Goal: Transaction & Acquisition: Purchase product/service

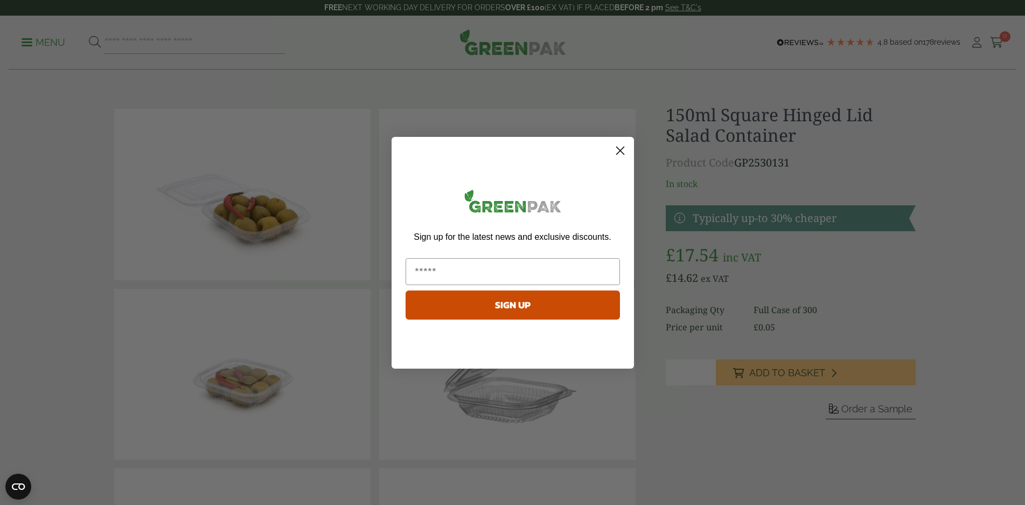
click at [618, 152] on icon "Close dialog" at bounding box center [620, 151] width 8 height 8
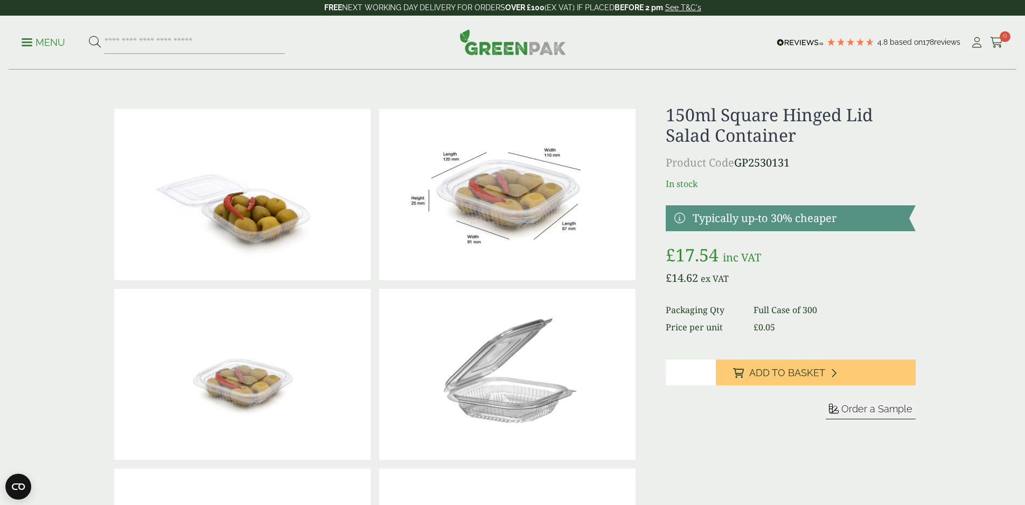
click at [506, 208] on img at bounding box center [507, 194] width 256 height 171
click at [539, 396] on img at bounding box center [507, 374] width 256 height 171
click at [249, 224] on img at bounding box center [242, 194] width 256 height 171
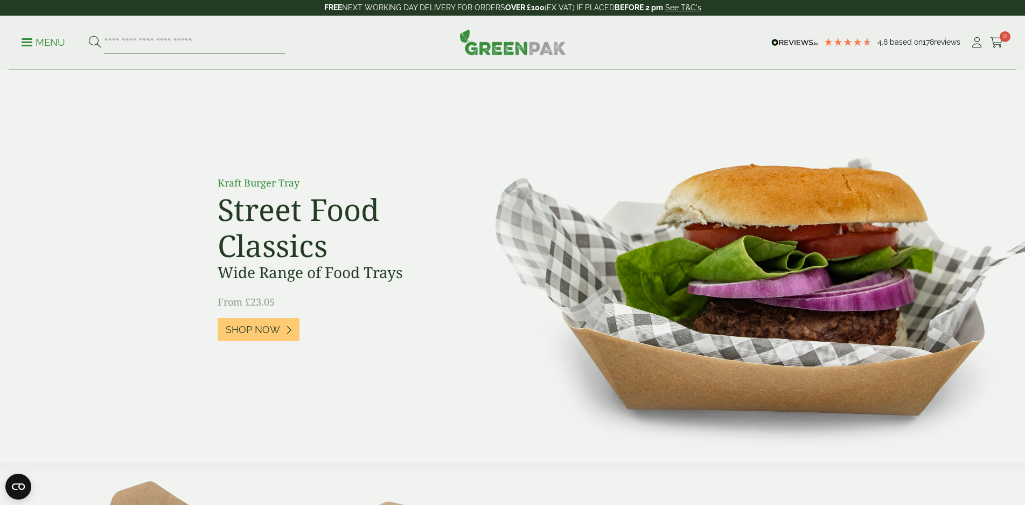
click at [59, 43] on p "Menu" at bounding box center [44, 42] width 44 height 13
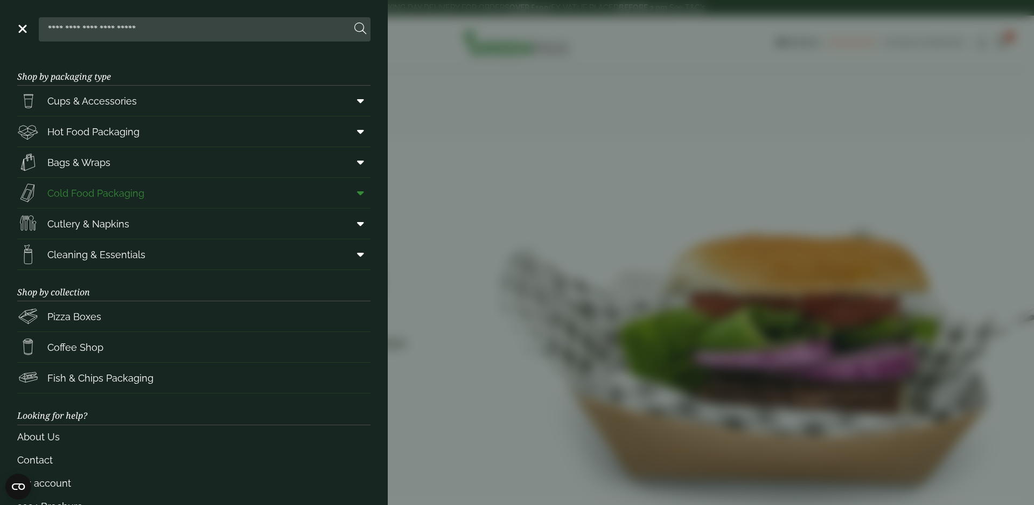
click at [129, 200] on span "Cold Food Packaging" at bounding box center [95, 193] width 97 height 15
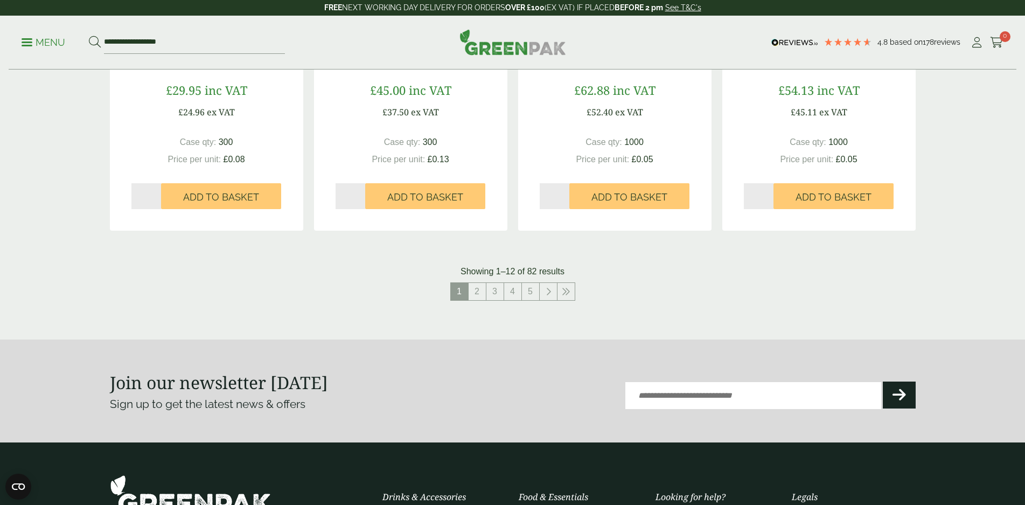
scroll to position [1103, 0]
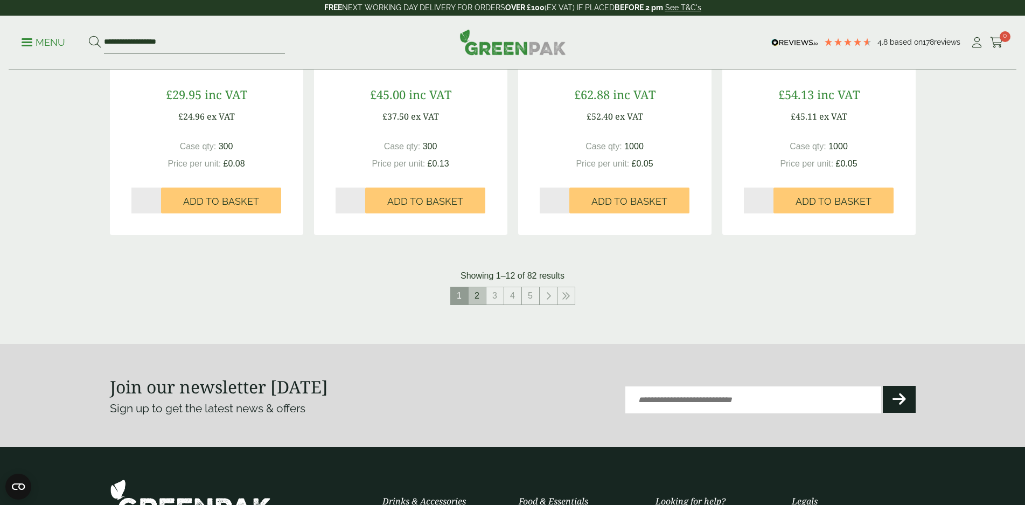
click at [478, 287] on link "2" at bounding box center [477, 295] width 17 height 17
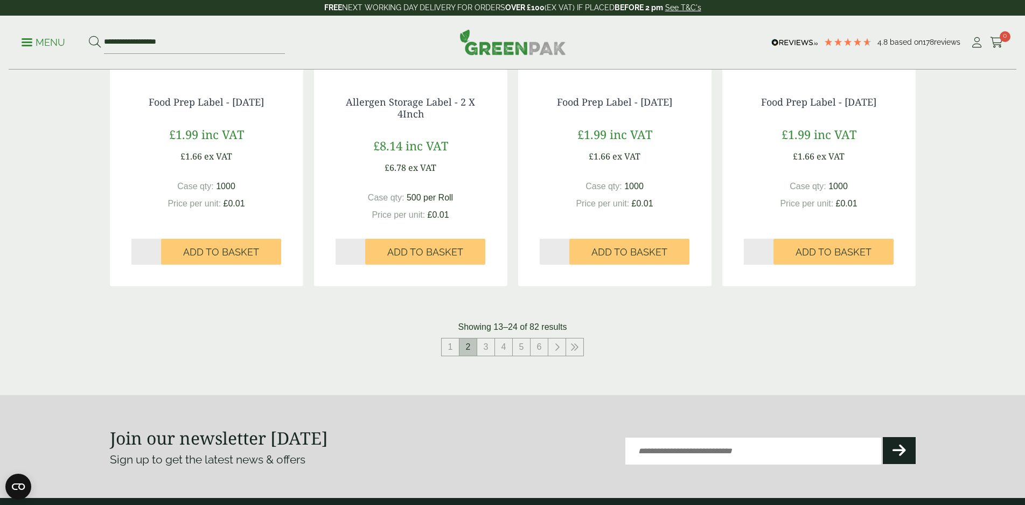
scroll to position [1138, 0]
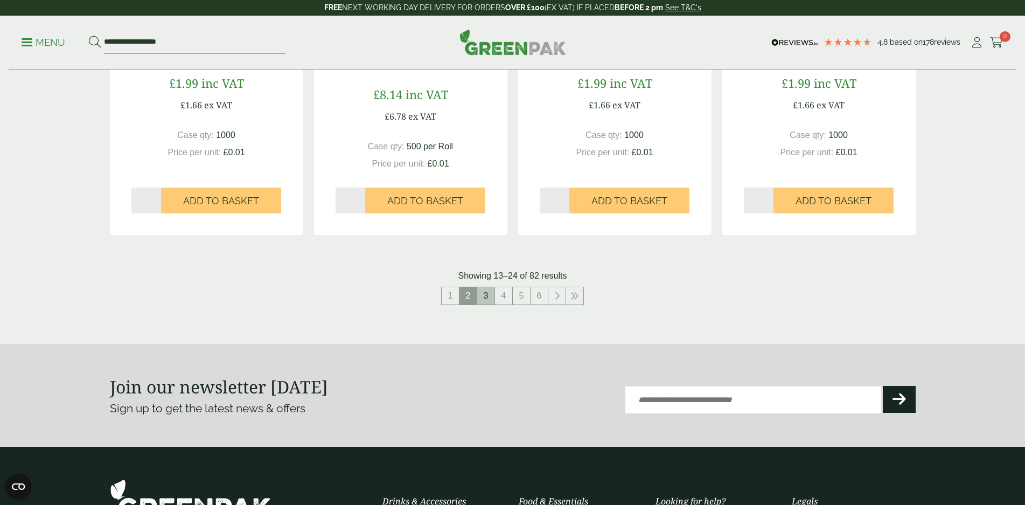
click at [488, 287] on link "3" at bounding box center [485, 295] width 17 height 17
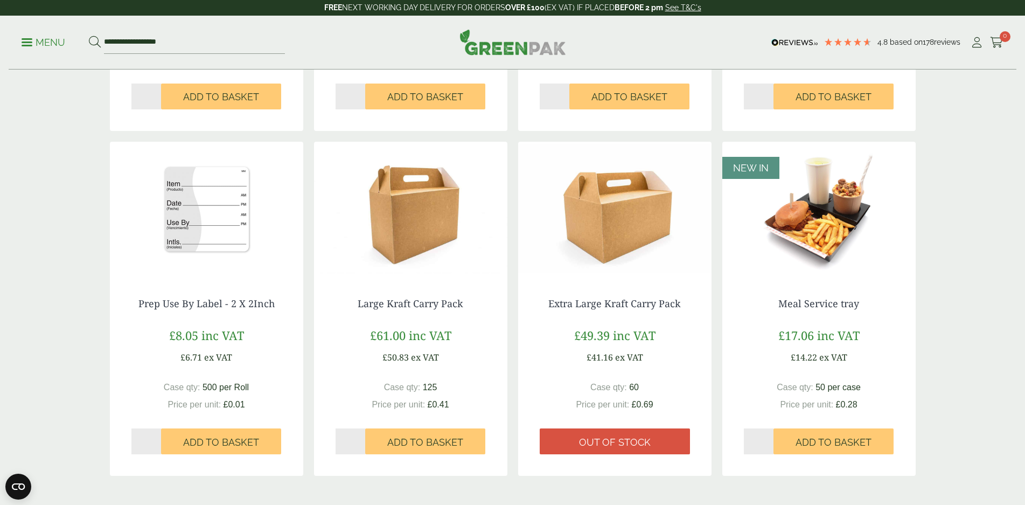
scroll to position [1077, 0]
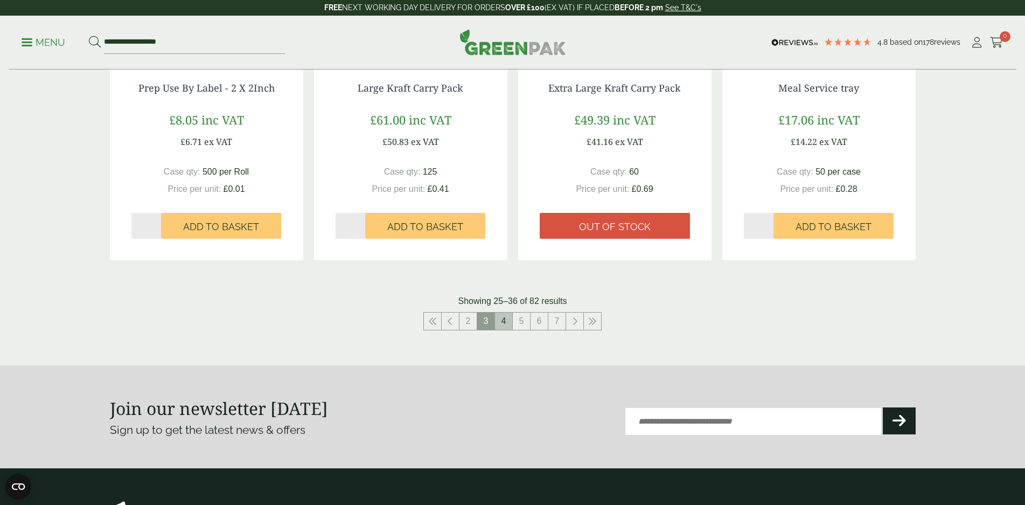
click at [505, 312] on link "4" at bounding box center [503, 320] width 17 height 17
